Goal: Task Accomplishment & Management: Complete application form

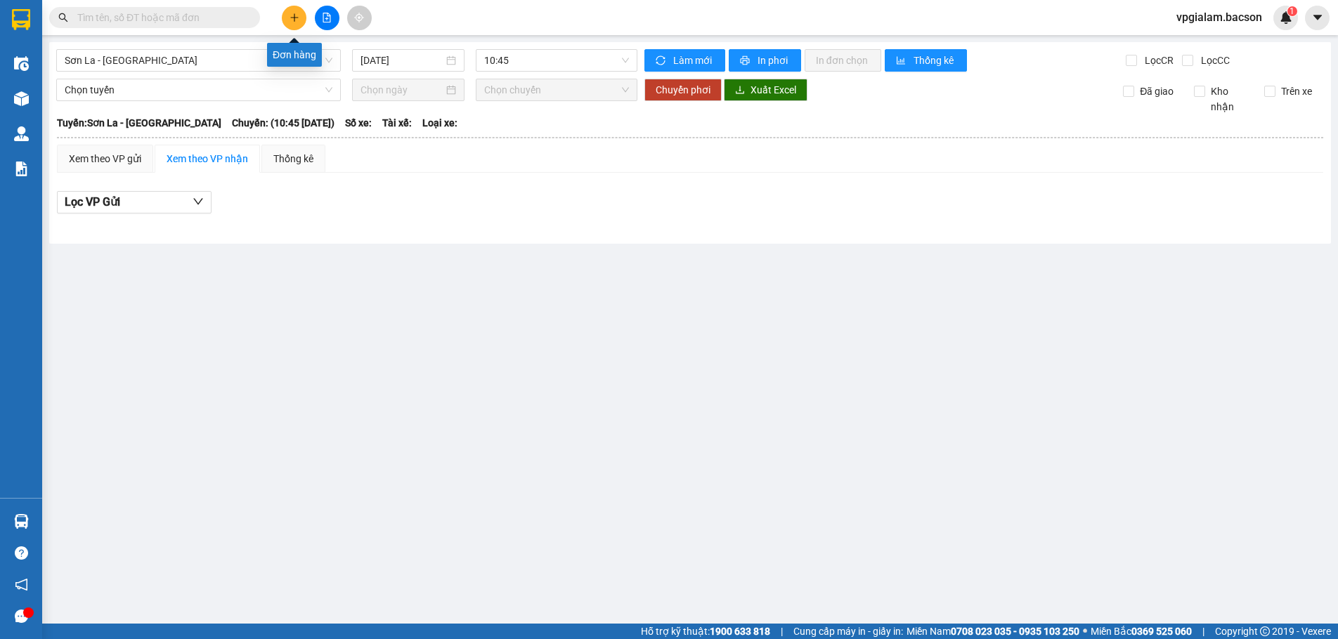
click at [294, 16] on icon "plus" at bounding box center [294, 18] width 10 height 10
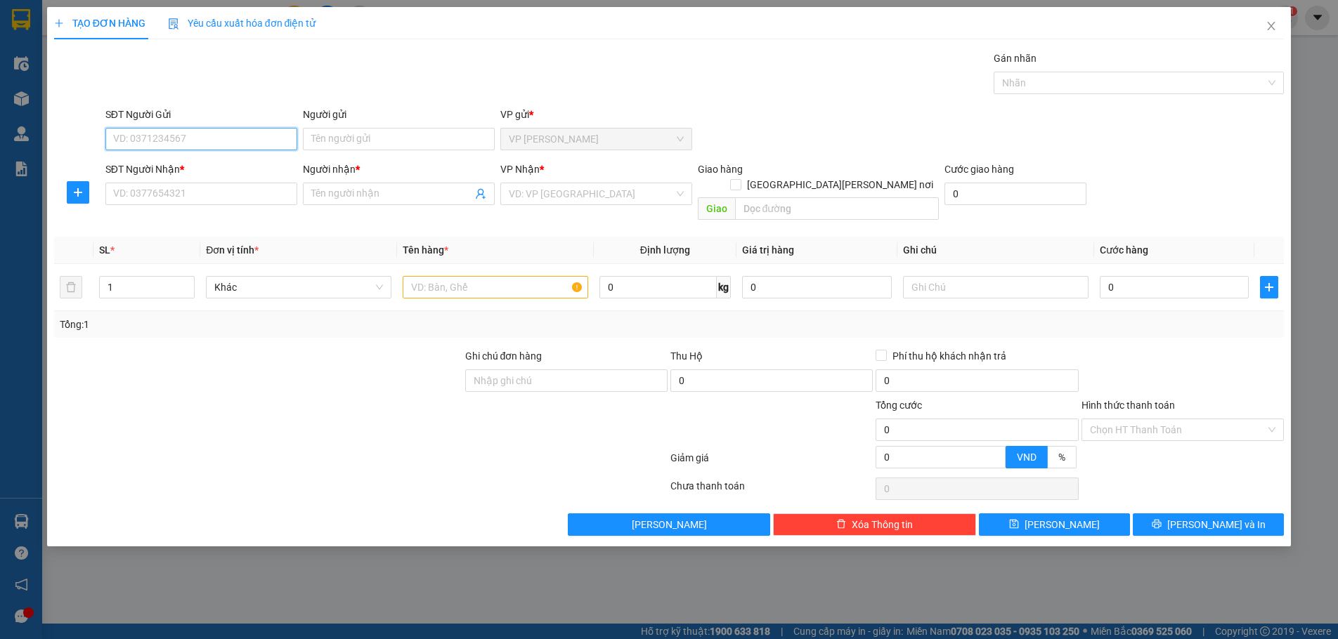
click at [151, 140] on input "SĐT Người Gửi" at bounding box center [201, 139] width 192 height 22
click at [137, 133] on input "SĐT Người Gửi" at bounding box center [201, 139] width 192 height 22
click at [176, 170] on div "0977041114 - CT KHĂN VIỆT" at bounding box center [201, 166] width 175 height 15
type input "0977041114"
type input "CT KHĂN VIỆT"
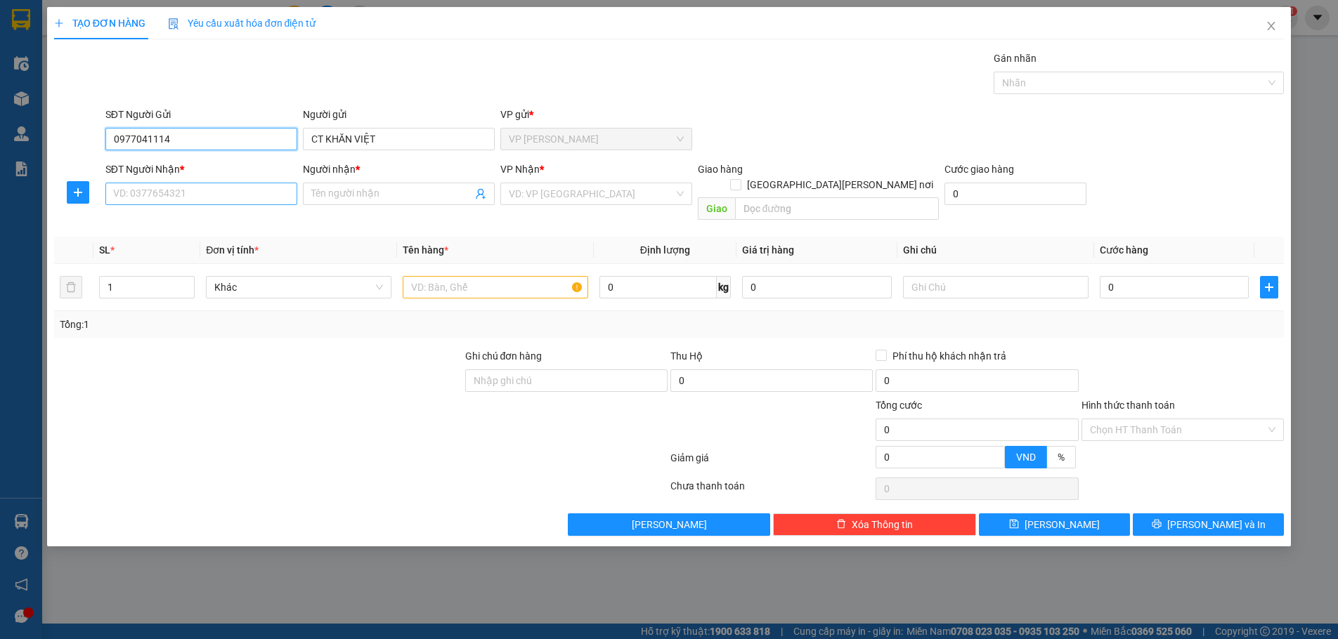
type input "0977041114"
click at [157, 195] on input "SĐT Người Nhận *" at bounding box center [201, 194] width 192 height 22
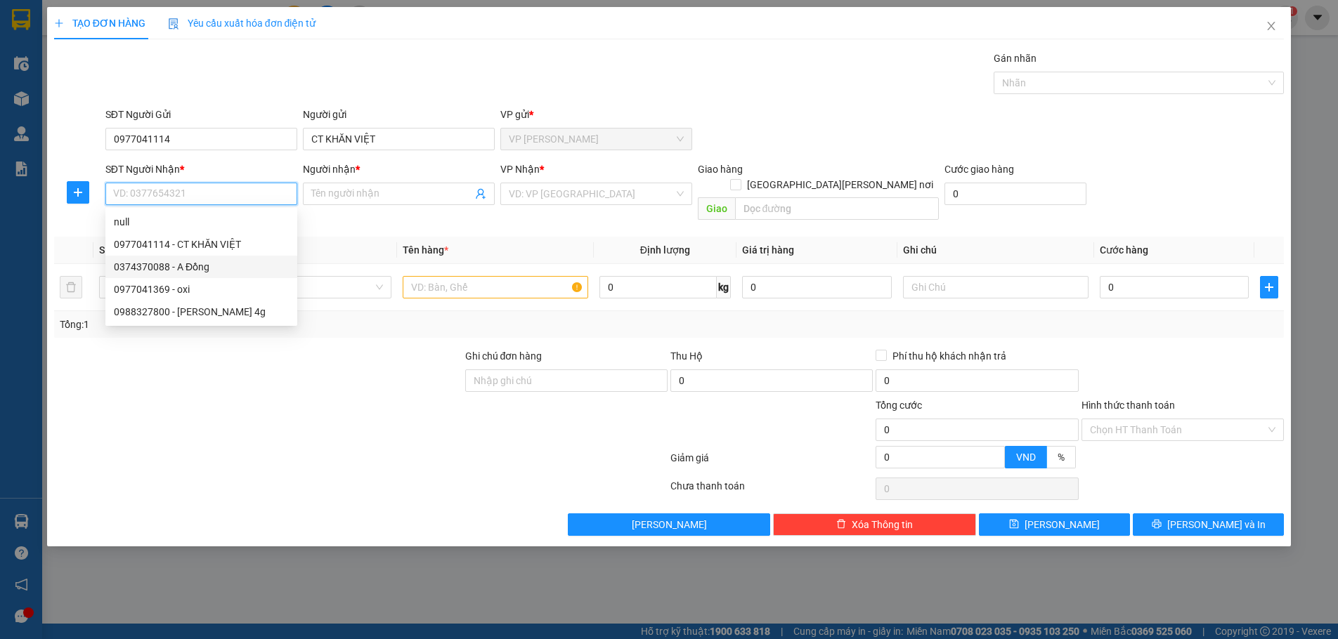
click at [176, 271] on div "0374370088 - A Đồng" at bounding box center [201, 266] width 175 height 15
type input "0374370088"
type input "A Đồng"
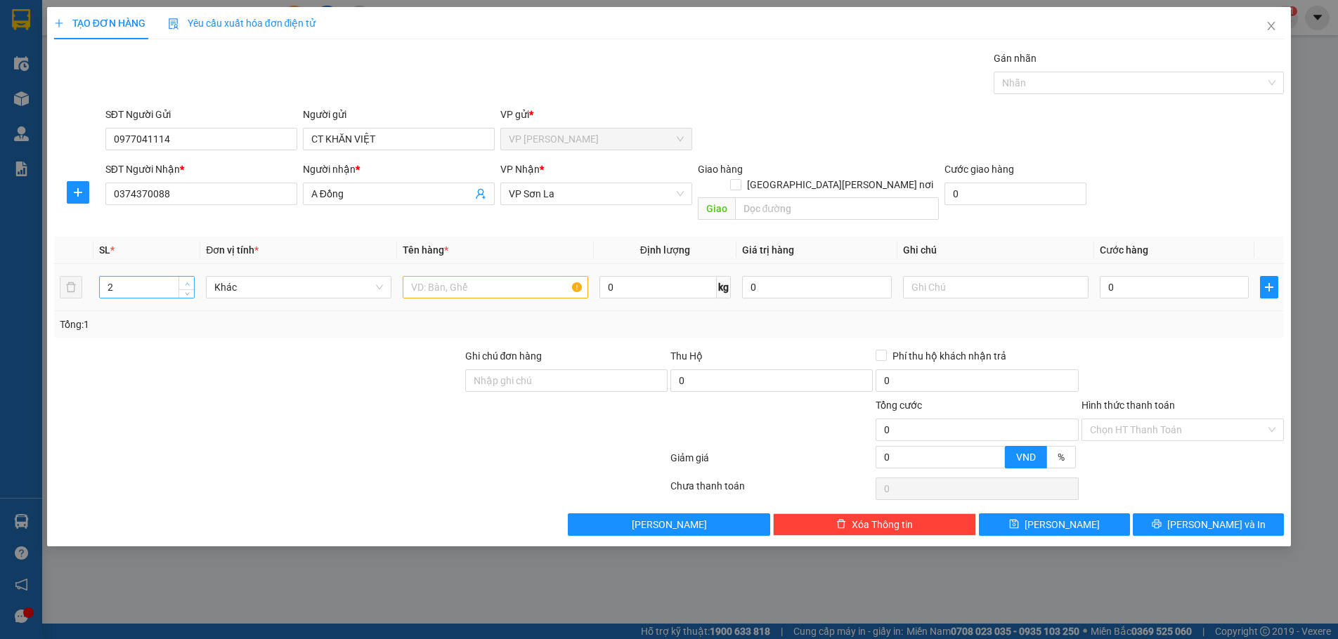
click at [189, 280] on span "up" at bounding box center [187, 284] width 8 height 8
type input "5"
click at [189, 280] on span "up" at bounding box center [187, 284] width 8 height 8
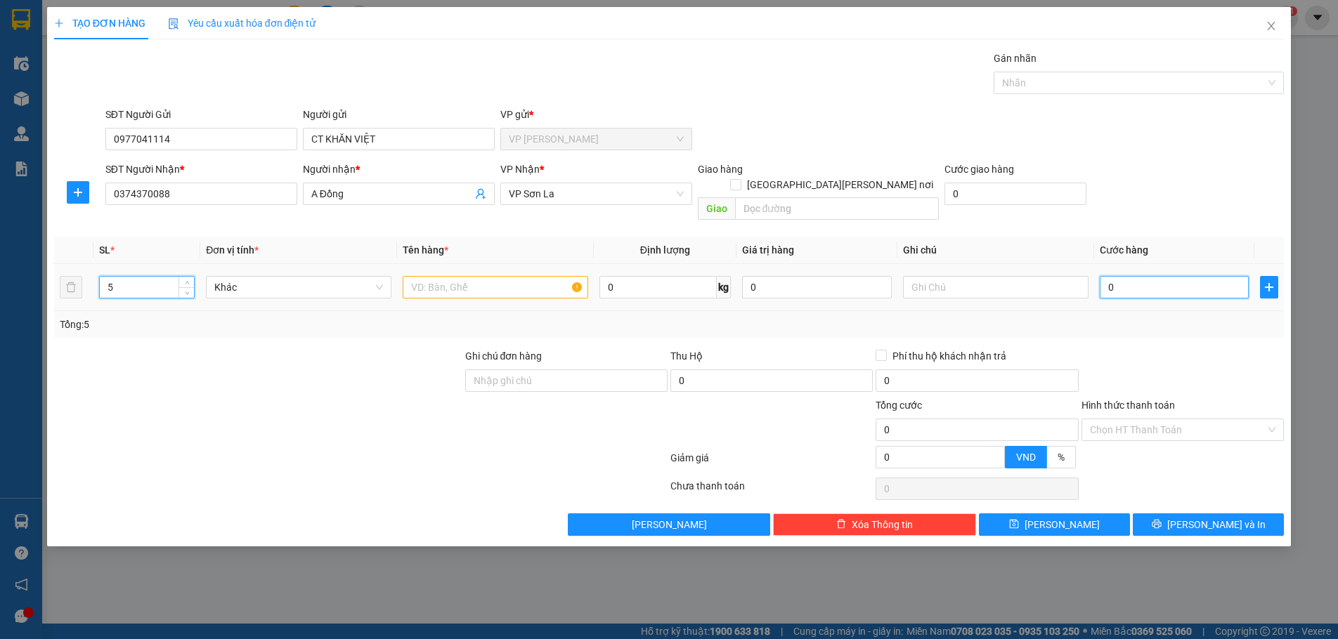
click at [1106, 276] on input "0" at bounding box center [1175, 287] width 150 height 22
type input "30"
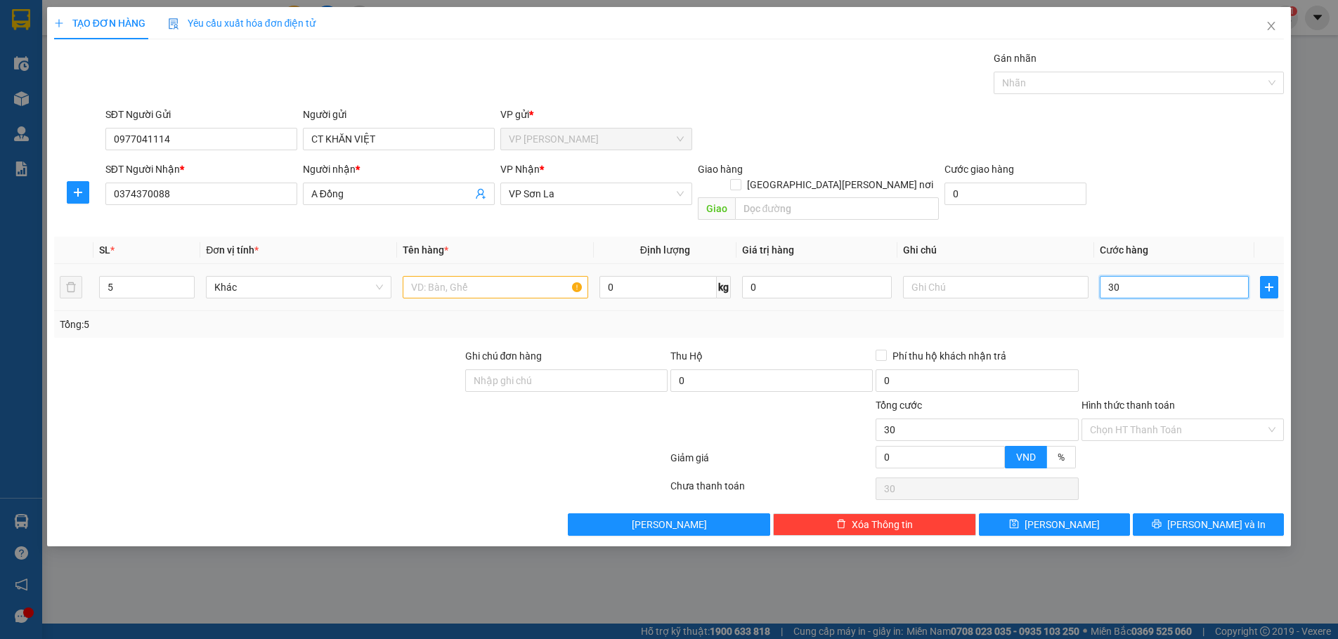
type input "350"
type input "3.500"
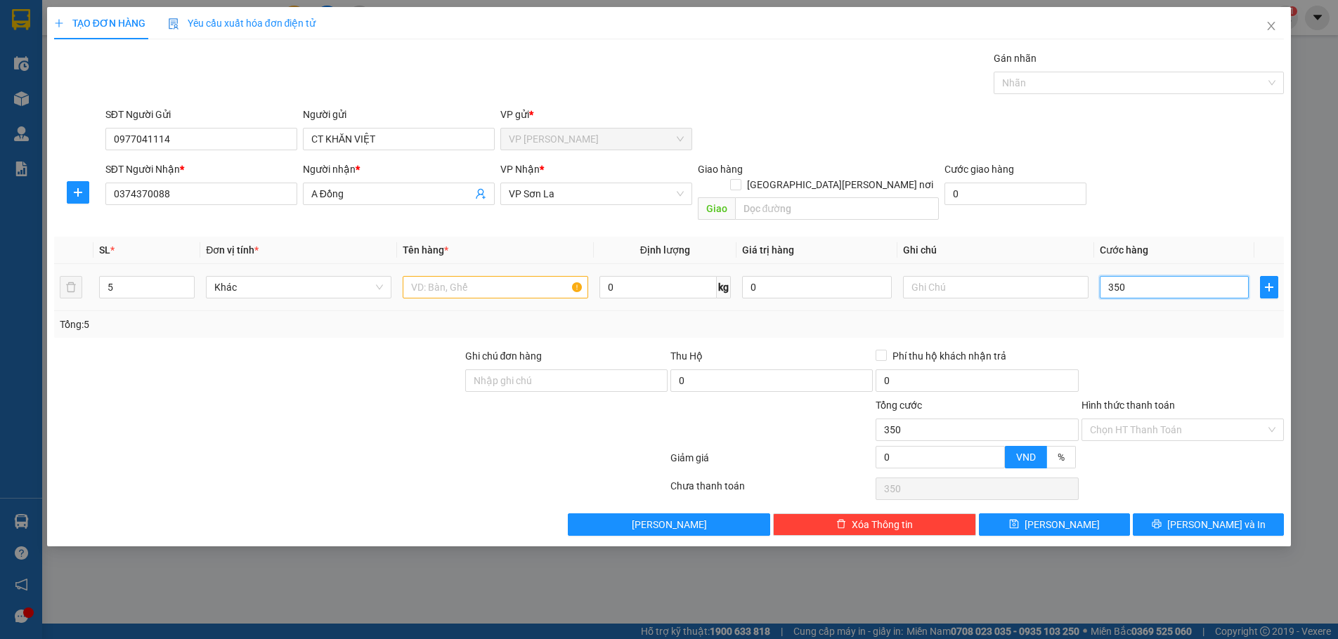
type input "3.500"
type input "35.000"
type input "350.000"
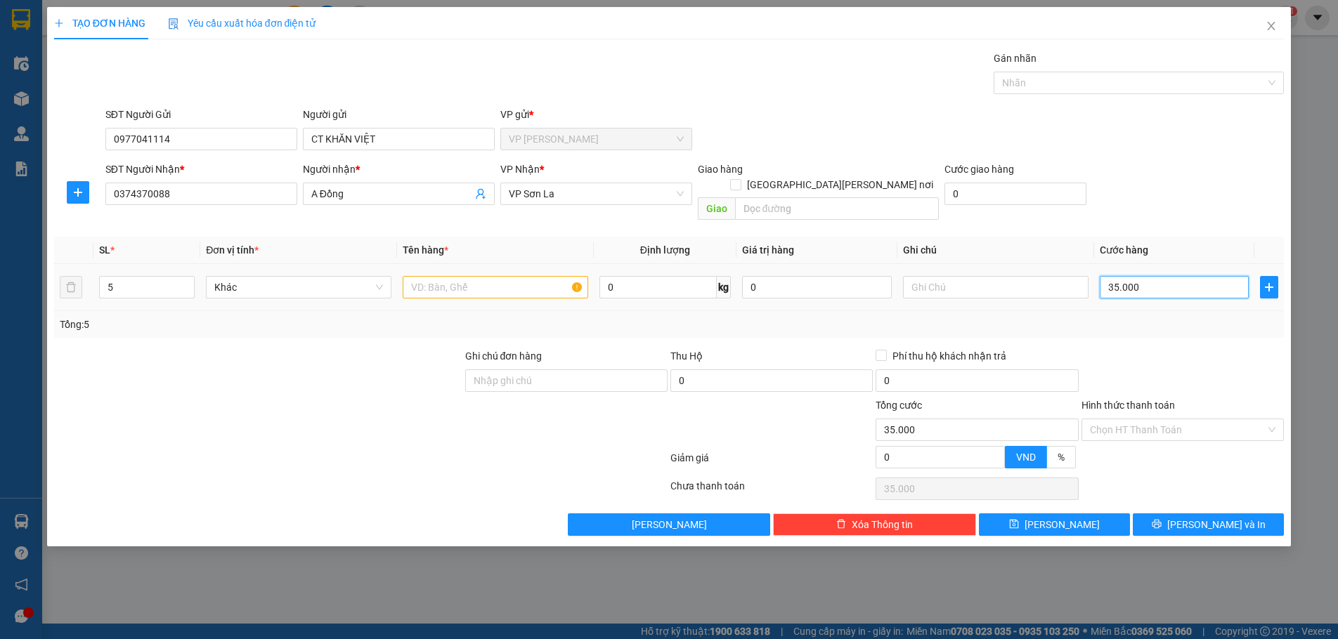
type input "350.000"
click at [1275, 419] on div "Chọn HT Thanh Toán" at bounding box center [1182, 430] width 202 height 22
type input "350.000"
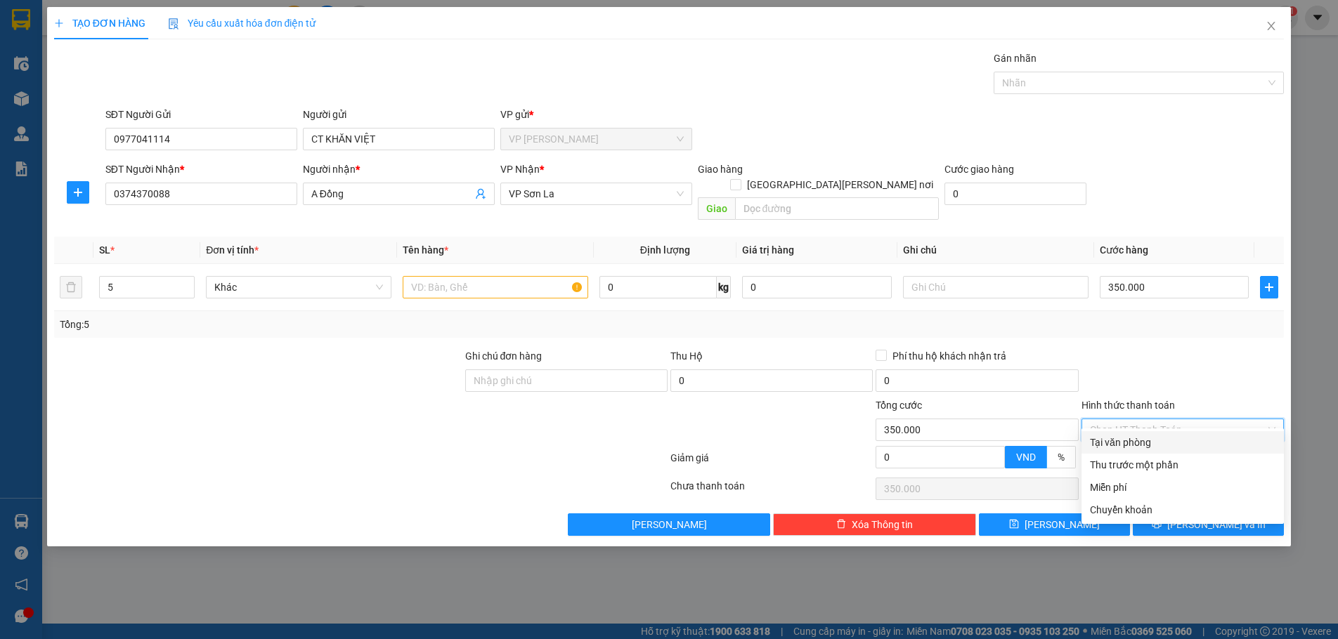
click at [1130, 445] on div "Tại văn phòng" at bounding box center [1182, 442] width 185 height 15
type input "0"
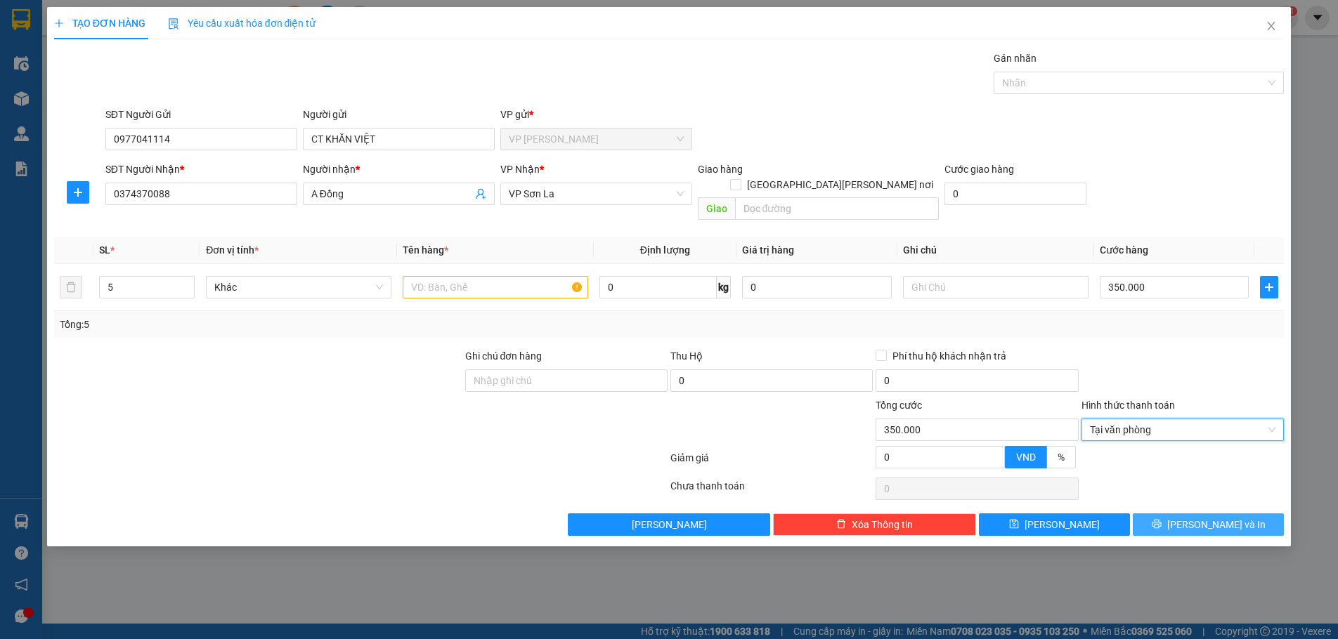
click at [1197, 517] on span "[PERSON_NAME] và In" at bounding box center [1216, 524] width 98 height 15
click at [449, 276] on input "text" at bounding box center [495, 287] width 185 height 22
type input "Hộp"
click at [1218, 517] on span "[PERSON_NAME] và In" at bounding box center [1216, 524] width 98 height 15
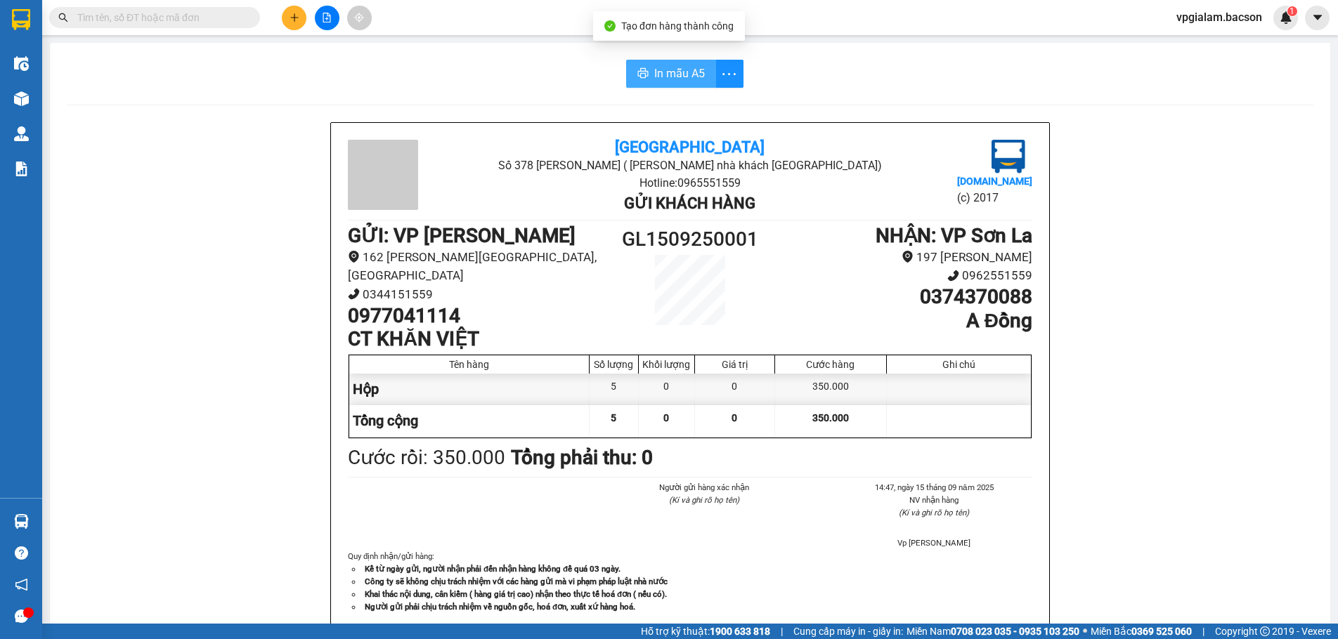
click at [687, 75] on span "In mẫu A5" at bounding box center [679, 74] width 51 height 18
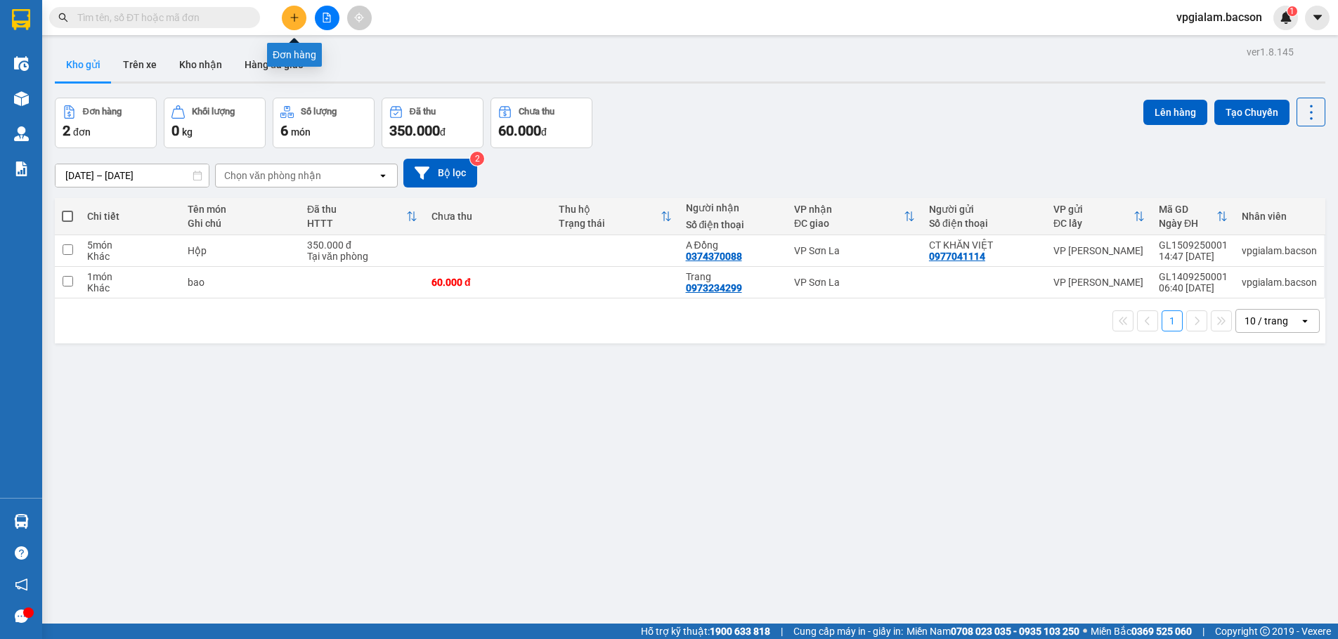
click at [292, 20] on icon "plus" at bounding box center [294, 18] width 10 height 10
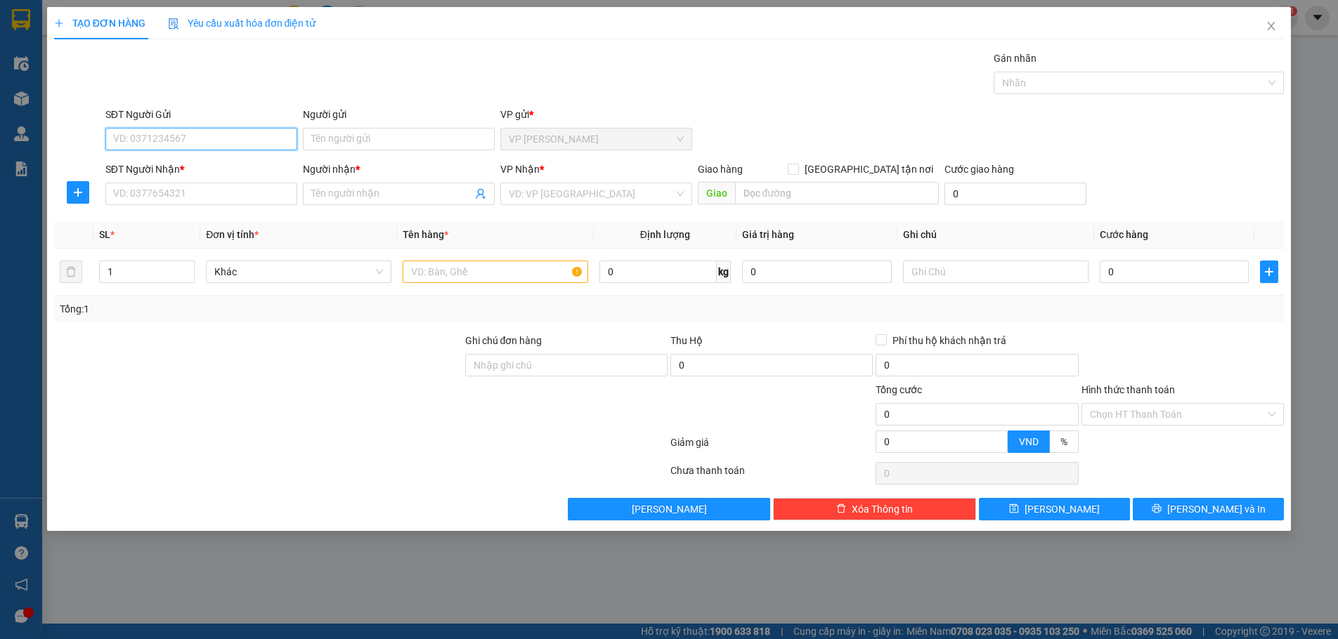
click at [187, 140] on input "SĐT Người Gửi" at bounding box center [201, 139] width 192 height 22
click at [184, 136] on input "SĐT Người Gửi" at bounding box center [201, 139] width 192 height 22
click at [176, 167] on div "0965774190" at bounding box center [201, 166] width 175 height 15
type input "0965774190"
click at [176, 197] on input "SĐT Người Nhận *" at bounding box center [201, 194] width 192 height 22
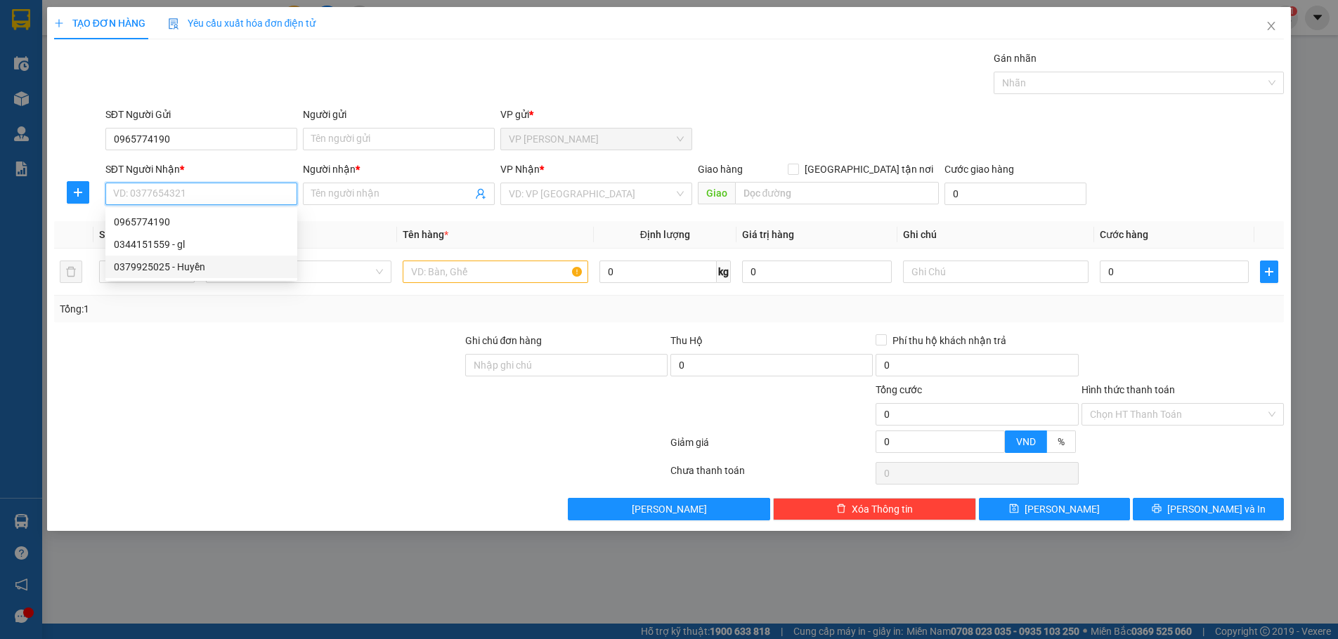
click at [171, 267] on div "0379925025 - Huyền" at bounding box center [201, 266] width 175 height 15
type input "0379925025"
type input "Huyền"
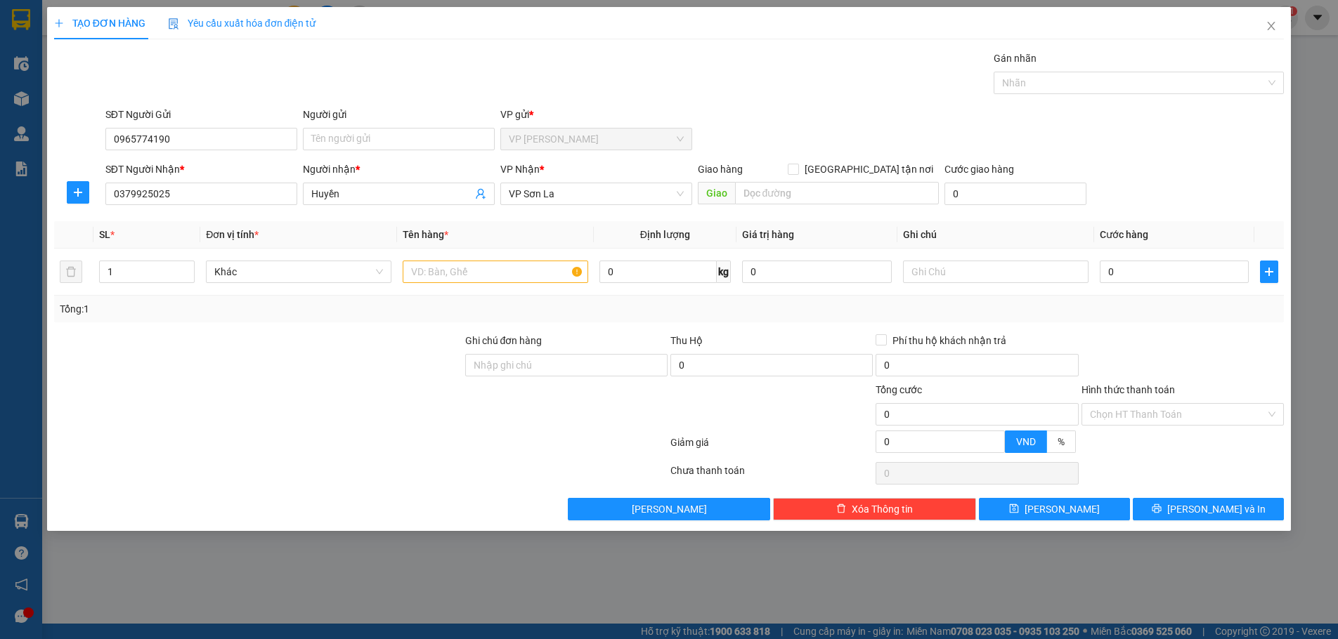
click at [327, 381] on form "Ghi chú đơn hàng Thu Hộ 0 Phí thu hộ khách nhận trả 0 Tổng cước 0 Hình thức tha…" at bounding box center [669, 396] width 1230 height 126
click at [431, 268] on input "text" at bounding box center [495, 272] width 185 height 22
type input "Hộp"
click at [1106, 271] on input "0" at bounding box center [1175, 272] width 150 height 22
click at [1107, 271] on input "0" at bounding box center [1175, 272] width 150 height 22
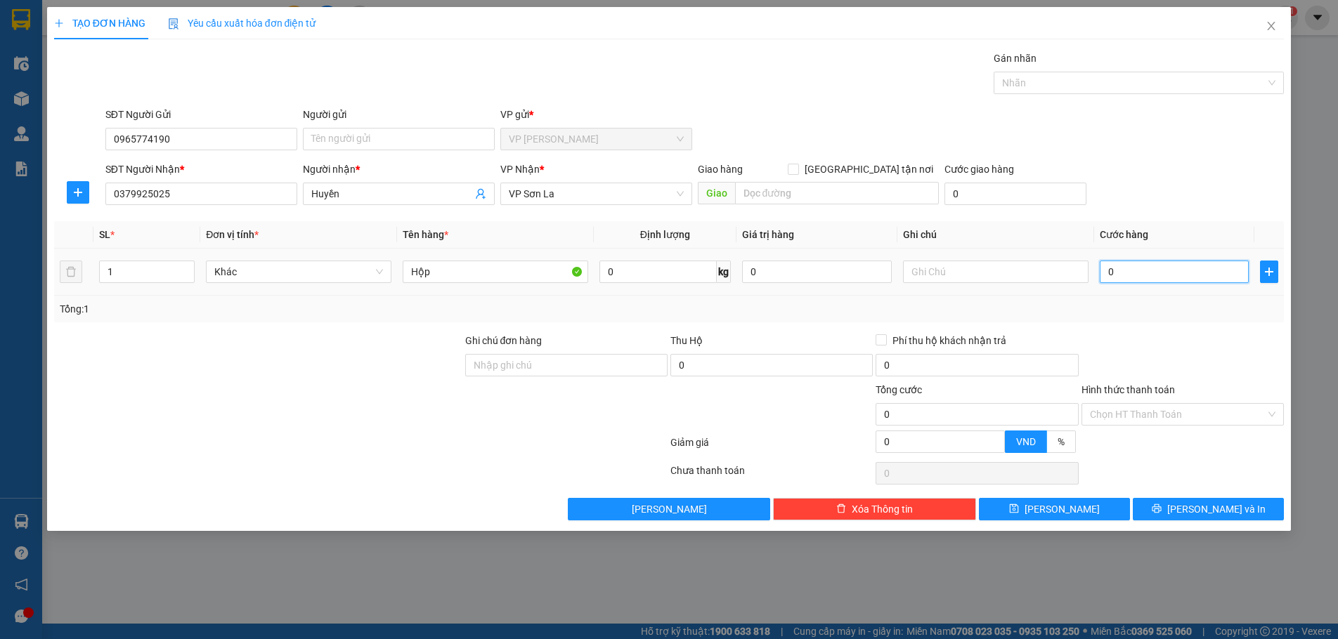
type input "70"
type input "700"
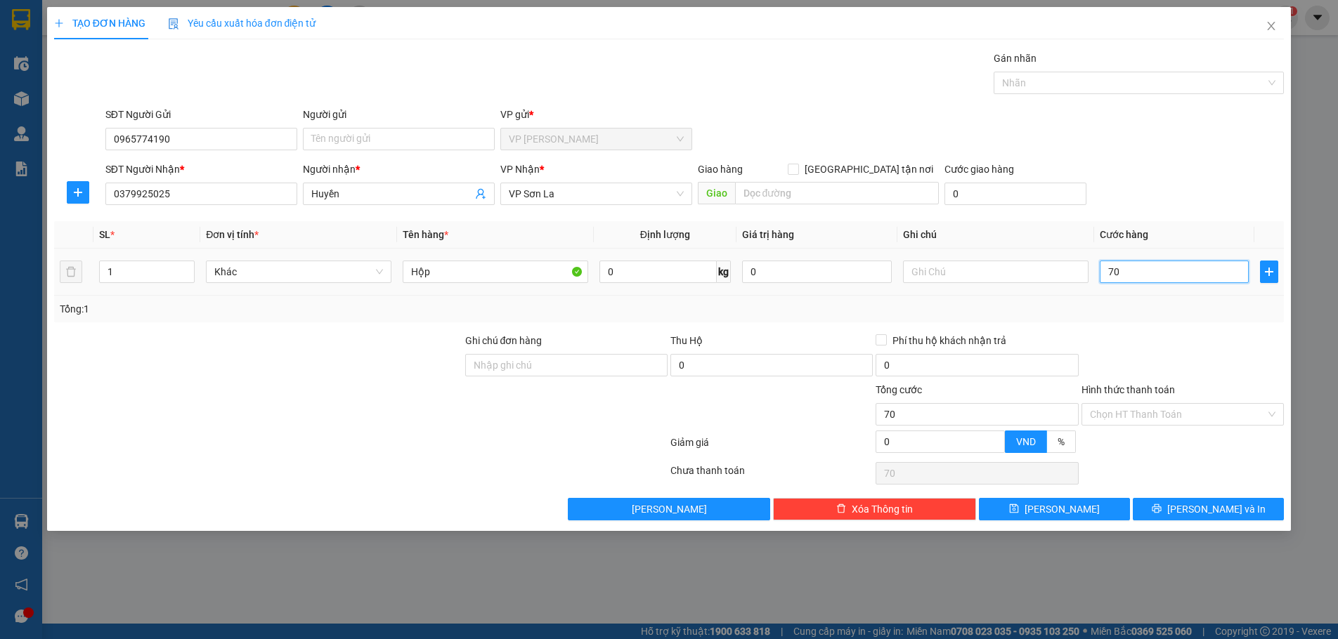
type input "700"
type input "7.000"
type input "70.000"
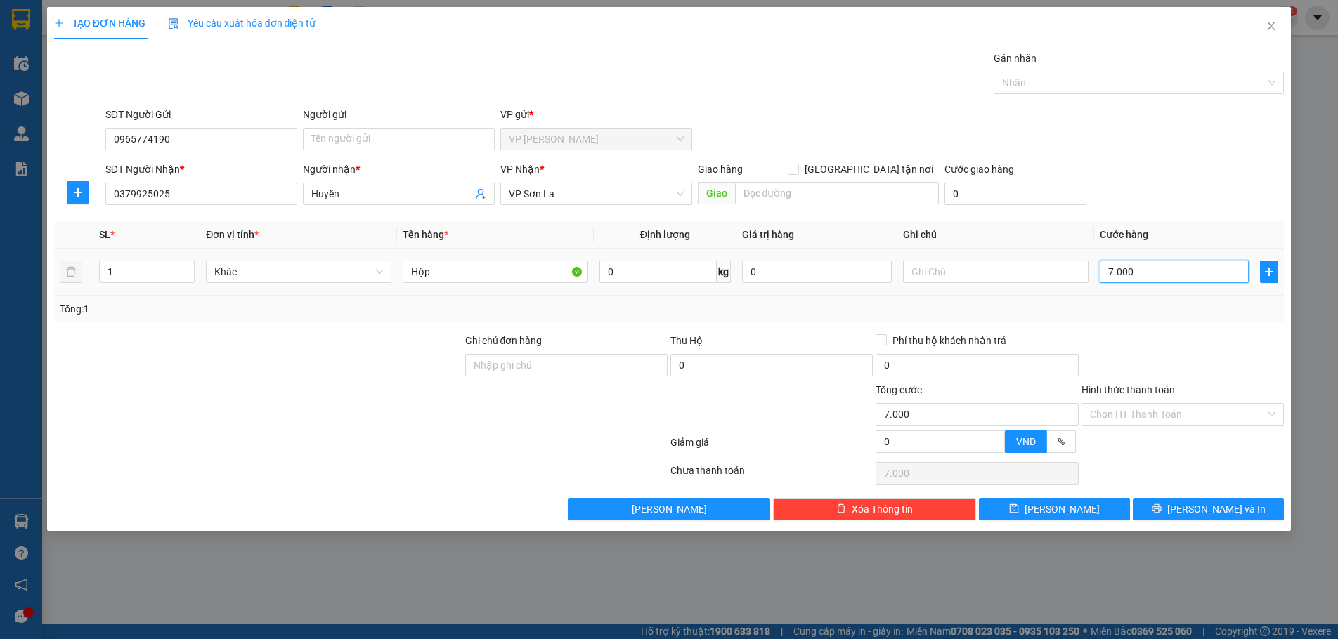
type input "70.000"
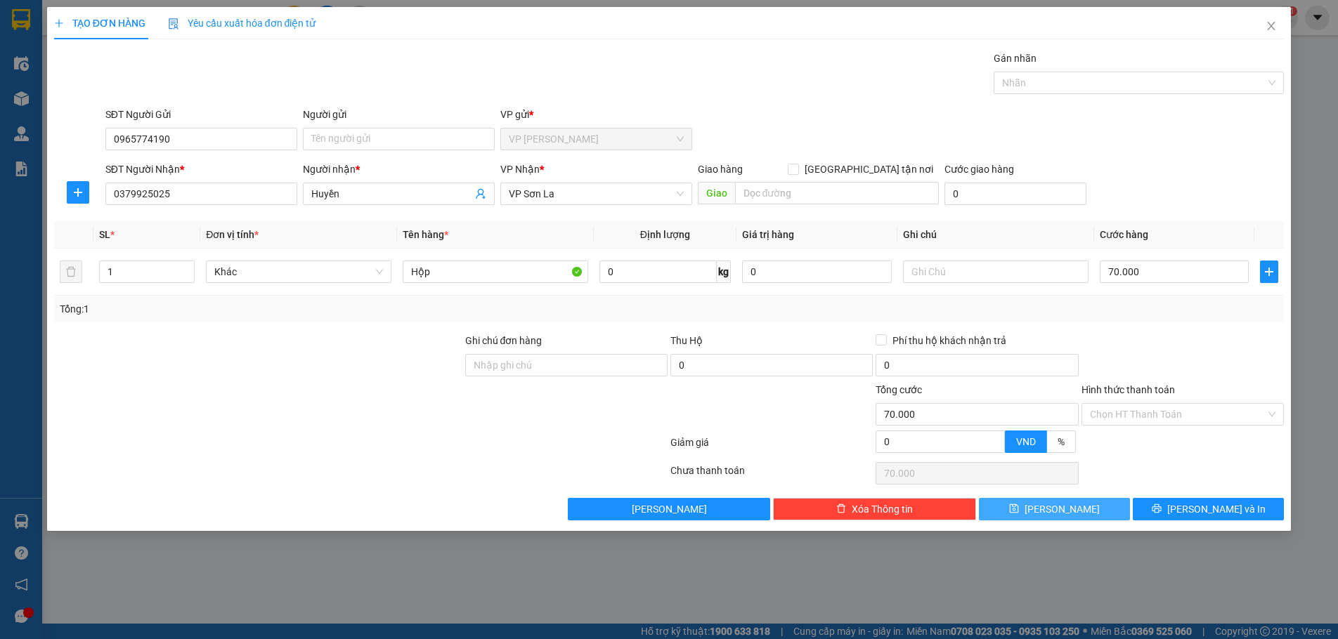
click at [1101, 510] on button "[PERSON_NAME]" at bounding box center [1054, 509] width 151 height 22
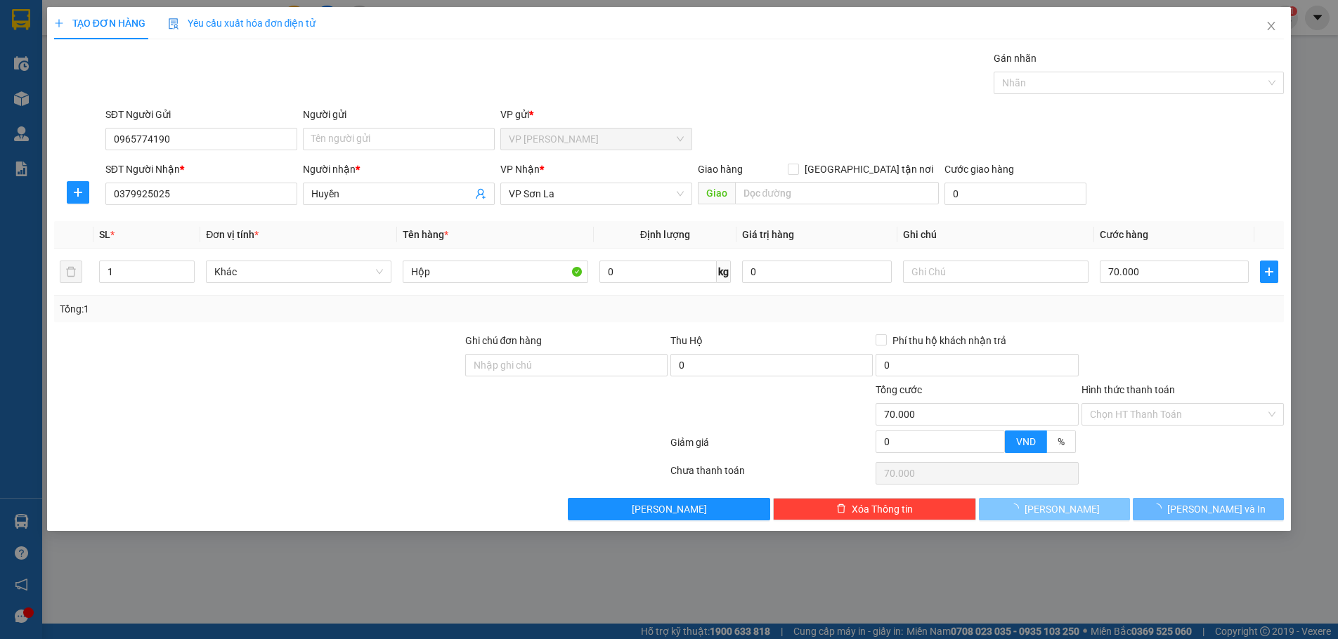
type input "0"
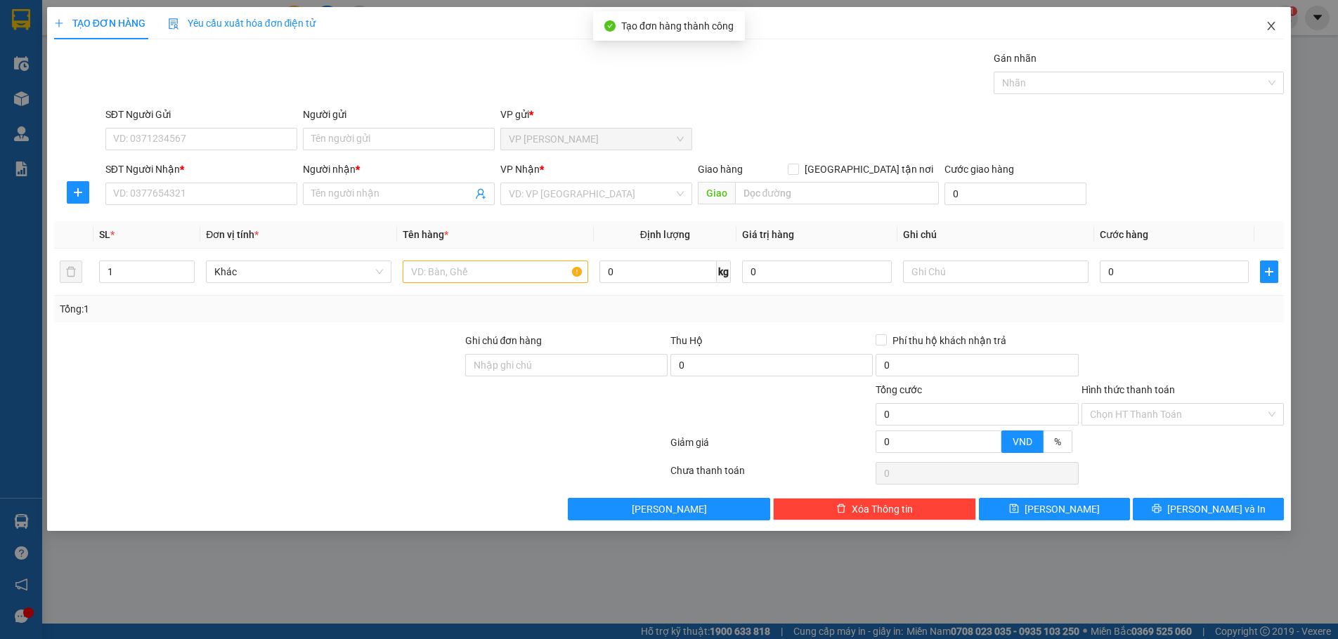
click at [1272, 29] on icon "close" at bounding box center [1270, 25] width 11 height 11
